Goal: Task Accomplishment & Management: Manage account settings

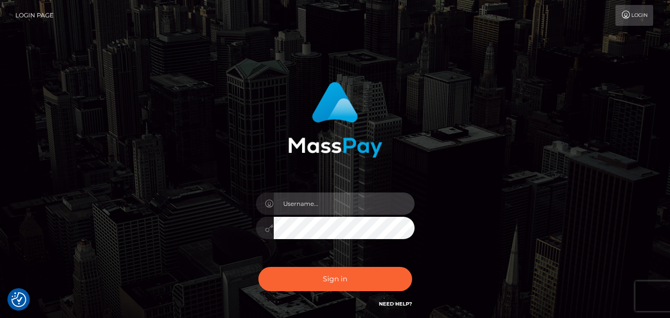
click at [313, 204] on input "text" at bounding box center [344, 203] width 141 height 22
type input "megan.throne"
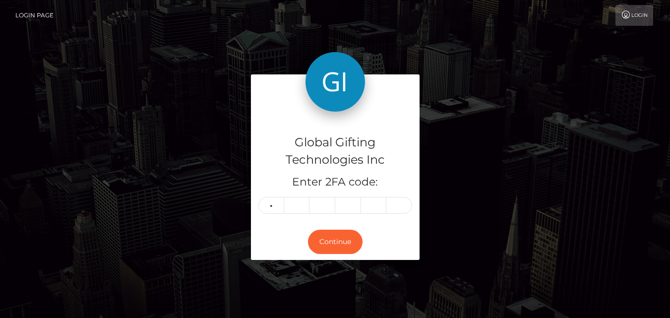
type input "3"
type input "2"
type input "7"
type input "2"
type input "3"
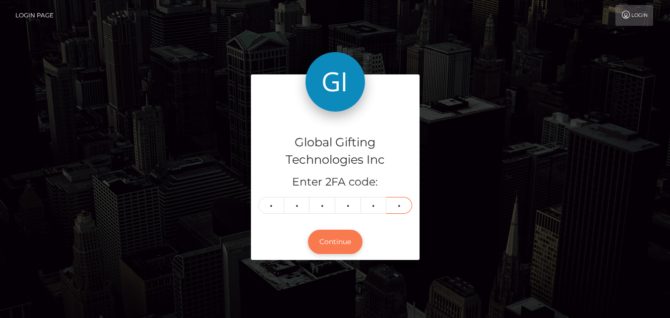
type input "3"
click at [330, 243] on button "Continue" at bounding box center [335, 242] width 55 height 24
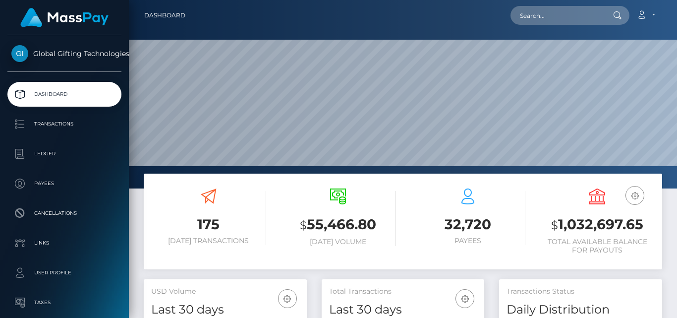
scroll to position [176, 163]
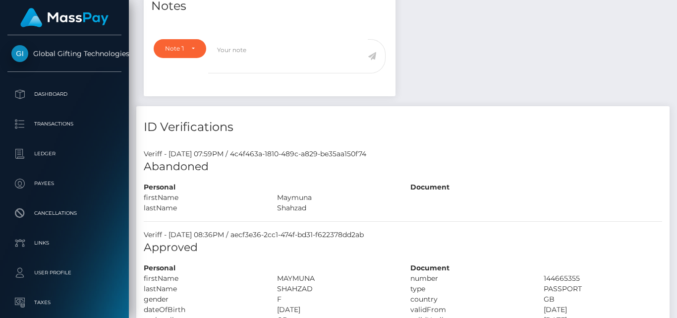
scroll to position [446, 0]
